Goal: Task Accomplishment & Management: Use online tool/utility

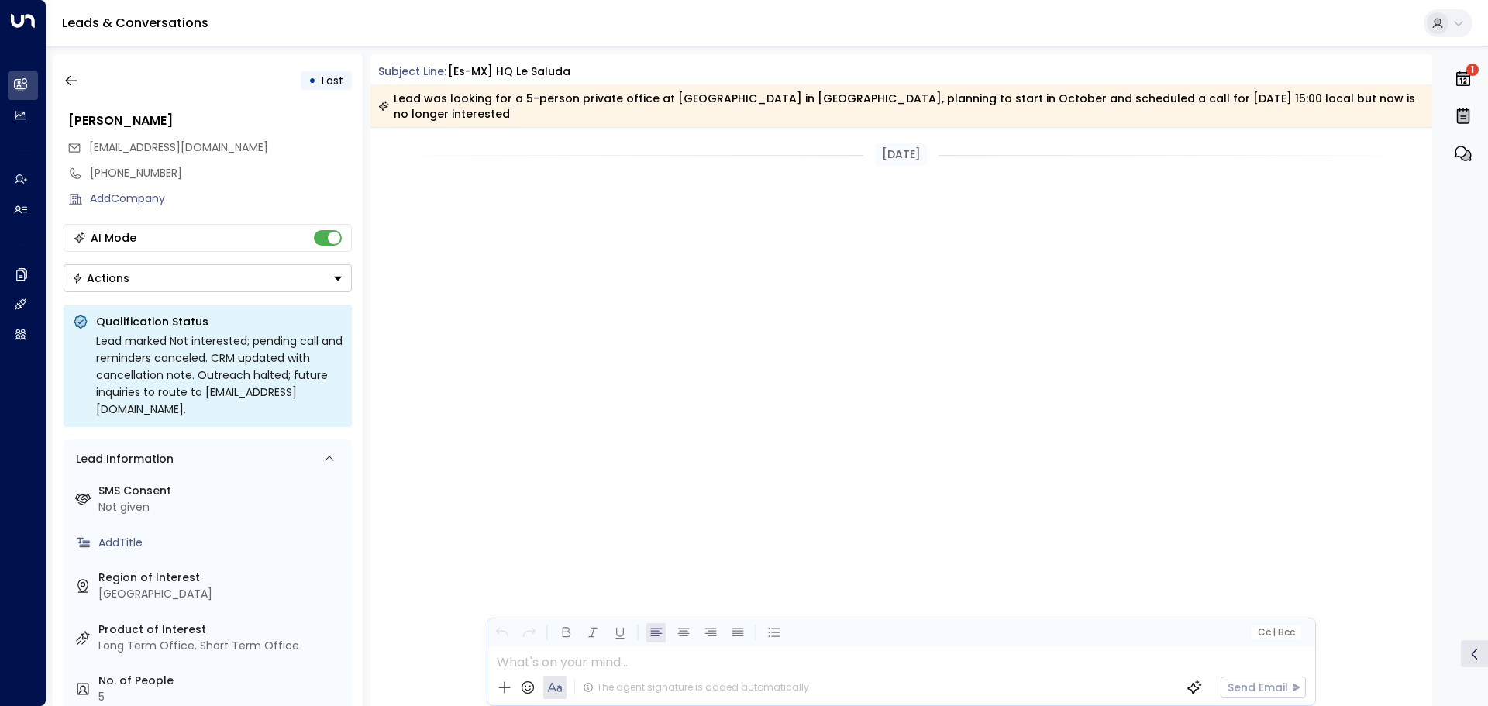
scroll to position [2304, 0]
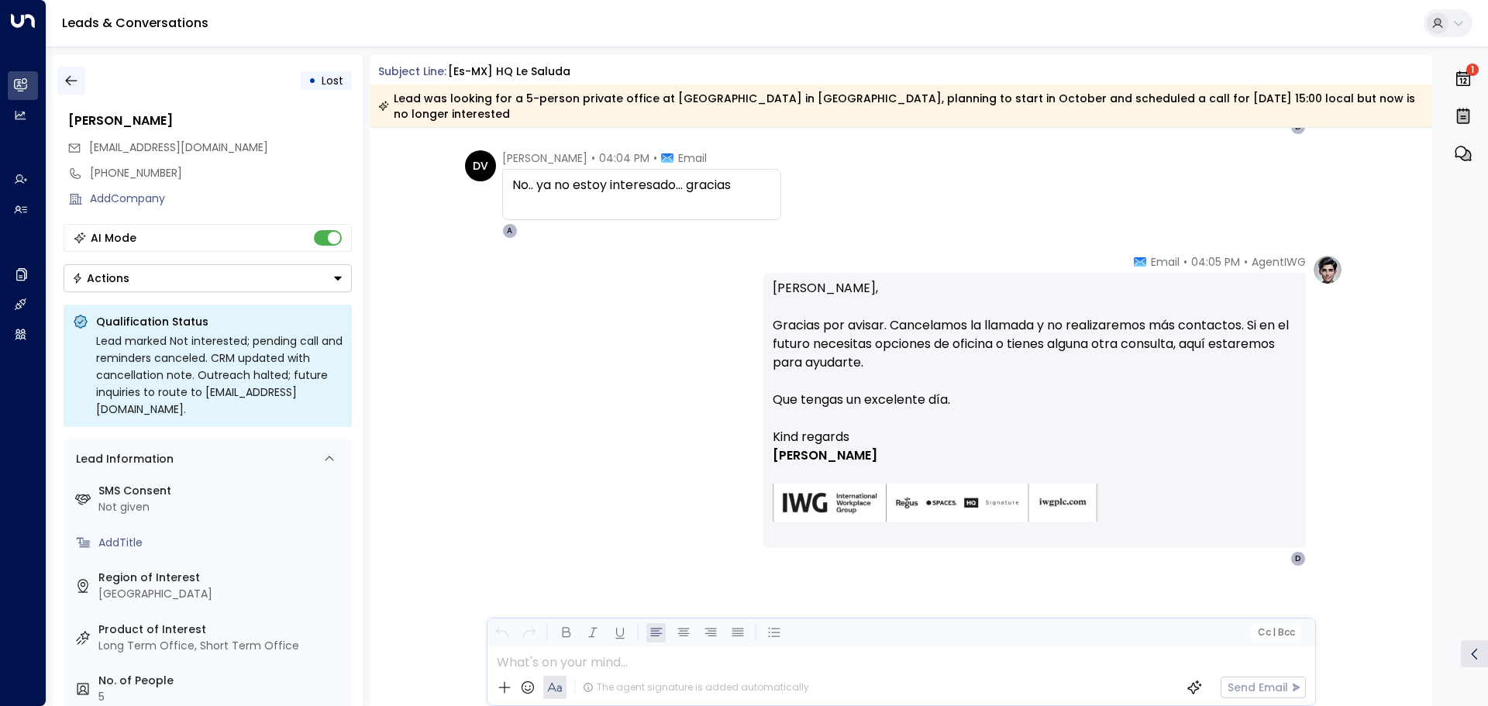
click at [71, 82] on icon "button" at bounding box center [72, 81] width 16 height 16
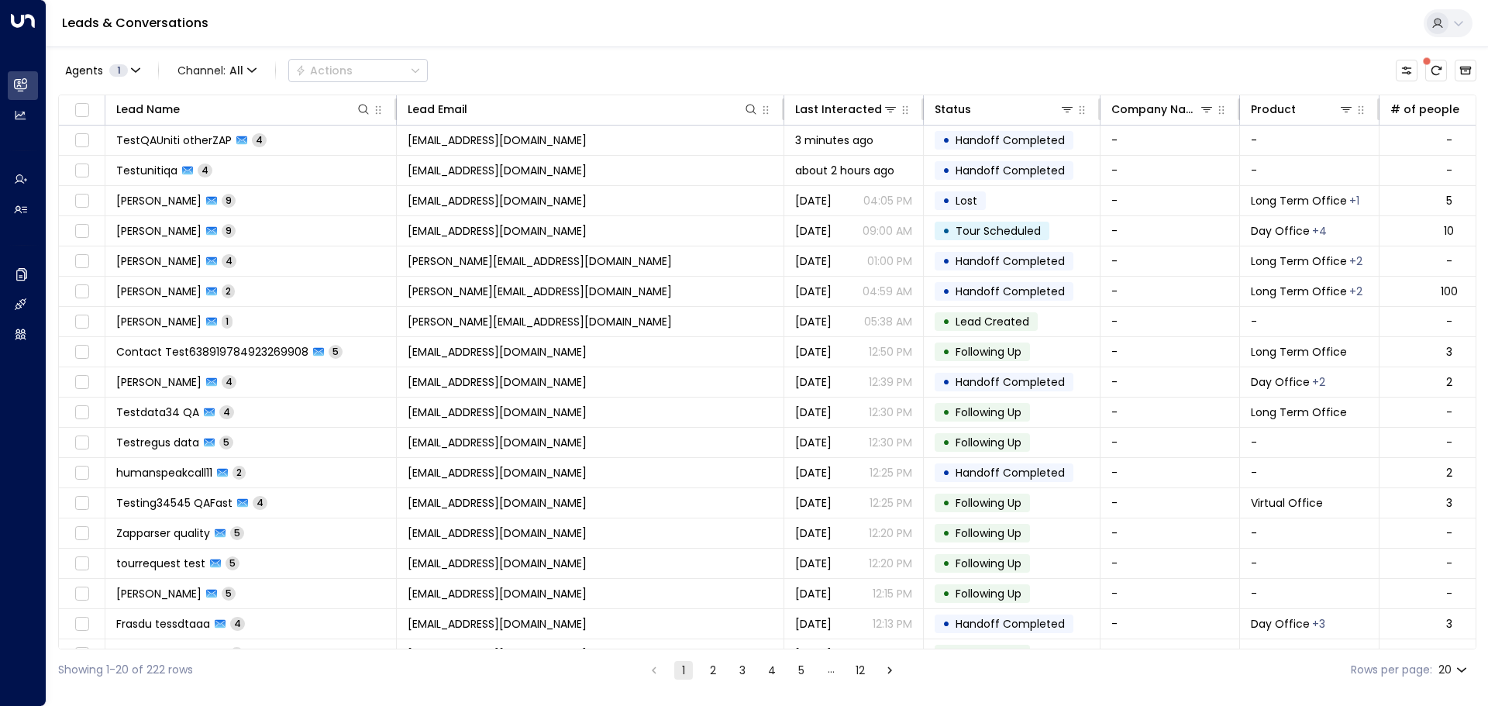
click at [656, 44] on div "Leads & Conversations" at bounding box center [768, 23] width 1442 height 47
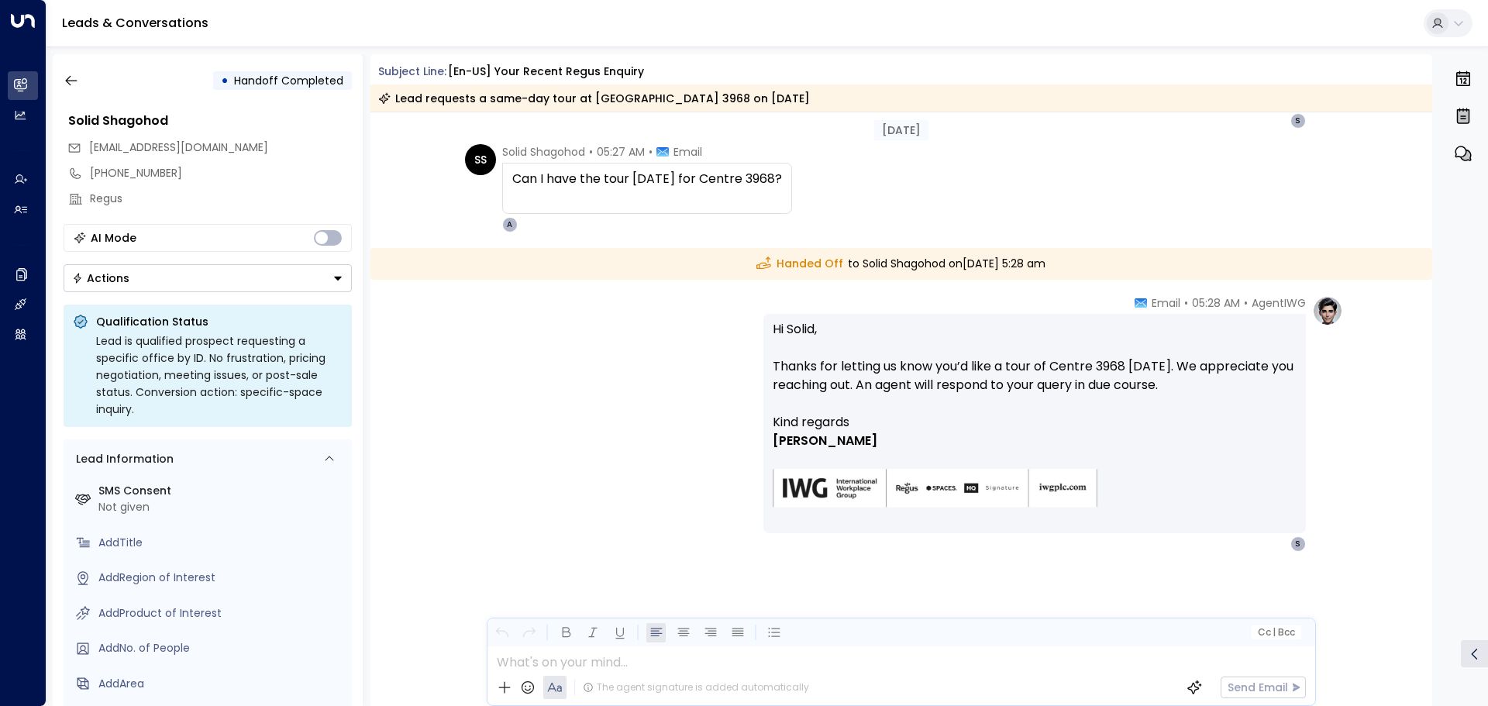
scroll to position [619, 0]
drag, startPoint x: 196, startPoint y: 150, endPoint x: 91, endPoint y: 150, distance: 104.6
click at [91, 150] on div "[EMAIL_ADDRESS][DOMAIN_NAME]" at bounding box center [209, 148] width 284 height 26
copy span "[EMAIL_ADDRESS][DOMAIN_NAME]"
